Goal: Find specific page/section: Find specific page/section

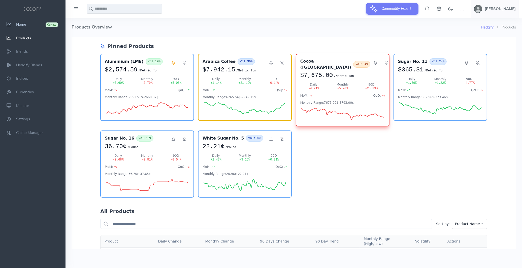
click at [24, 24] on span "Home" at bounding box center [21, 24] width 10 height 5
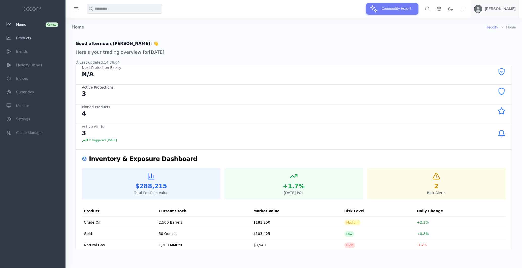
click at [23, 38] on span "Products" at bounding box center [23, 38] width 15 height 5
